Goal: Task Accomplishment & Management: Manage account settings

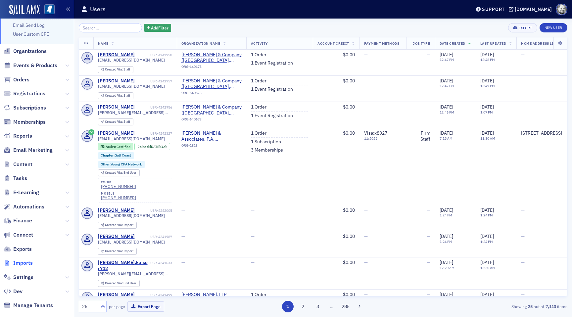
scroll to position [37, 0]
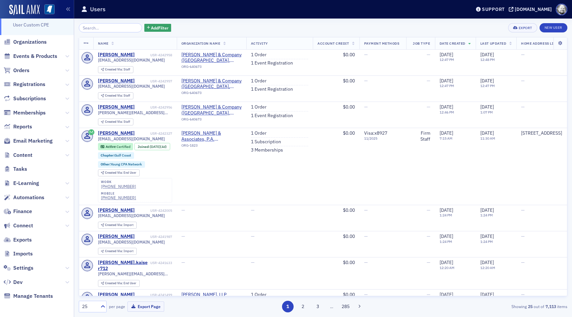
click at [26, 272] on span "Settings" at bounding box center [37, 268] width 74 height 14
click at [25, 270] on span "Settings" at bounding box center [23, 268] width 20 height 7
select select "US"
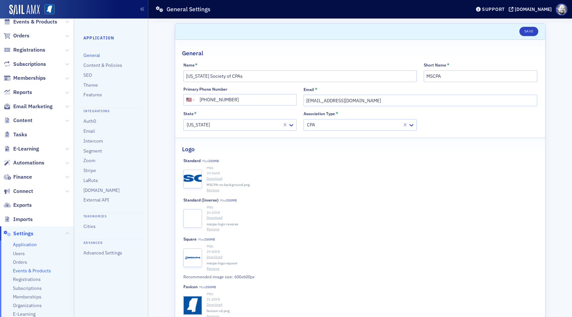
click at [39, 271] on span "Events & Products" at bounding box center [32, 271] width 38 height 6
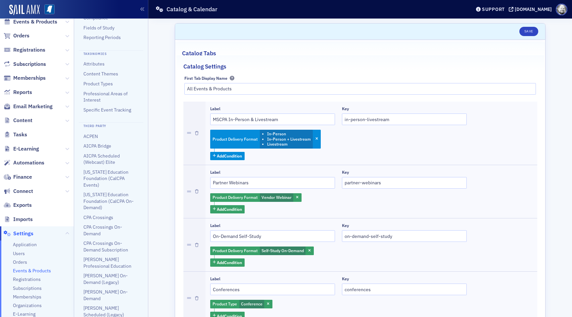
scroll to position [171, 0]
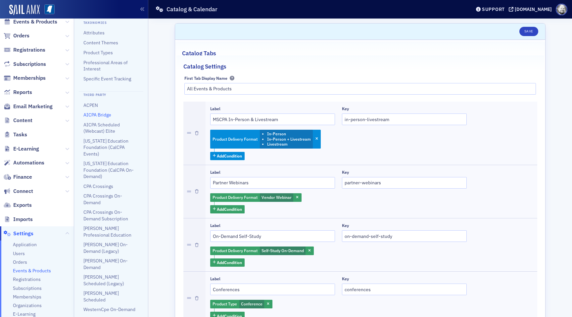
click at [100, 116] on link "AICPA Bridge" at bounding box center [97, 115] width 28 height 6
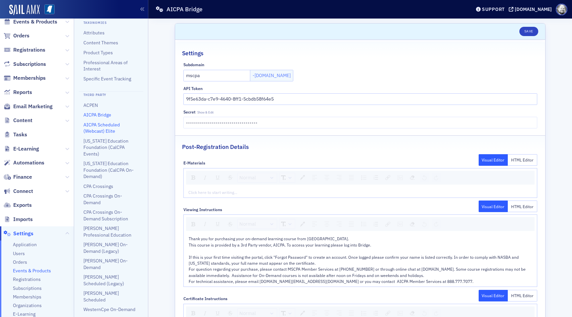
click at [101, 129] on link "AICPA Scheduled (Webcast) Elite" at bounding box center [101, 128] width 36 height 12
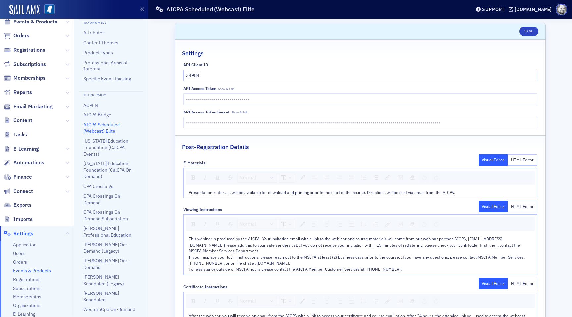
click at [230, 89] on span "Show & Edit" at bounding box center [226, 89] width 16 height 4
type input "23D24AE66501444E97D4B0B37E623214"
